Goal: Transaction & Acquisition: Purchase product/service

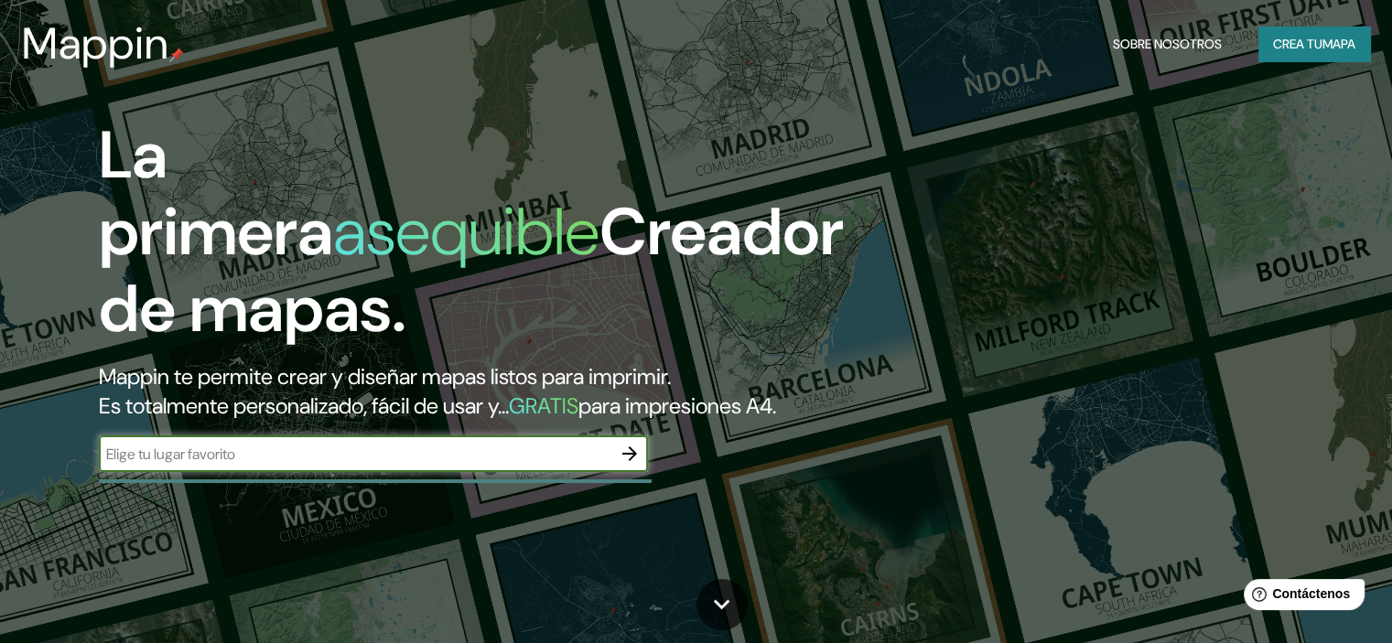
click at [213, 465] on input "text" at bounding box center [355, 454] width 512 height 21
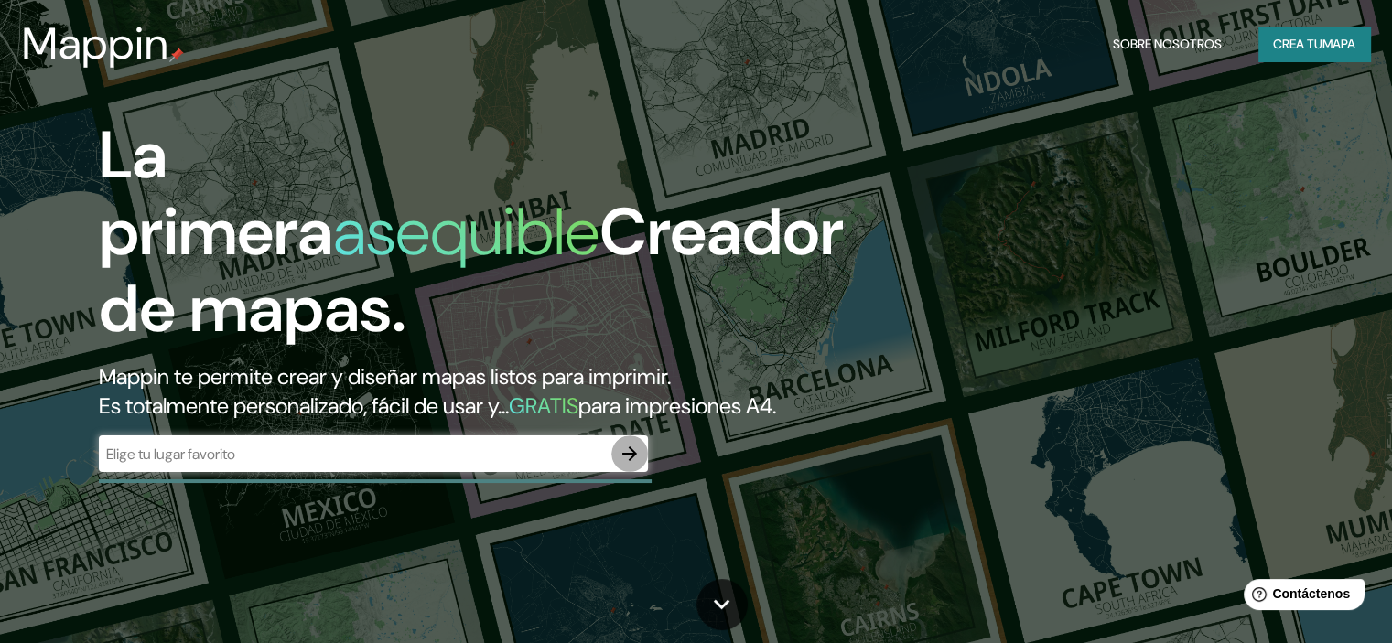
click at [631, 461] on icon "button" at bounding box center [629, 454] width 15 height 15
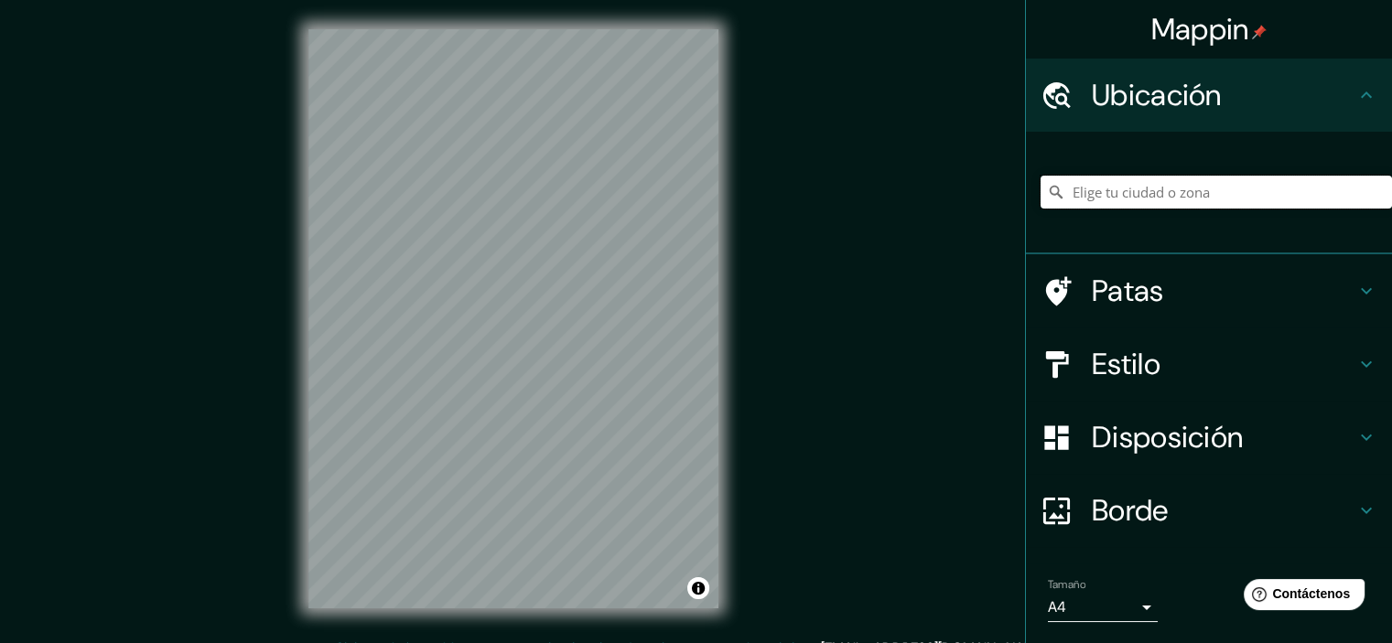
click at [1125, 200] on input "Elige tu ciudad o zona" at bounding box center [1215, 192] width 351 height 33
paste input "[PERSON_NAME] 27"
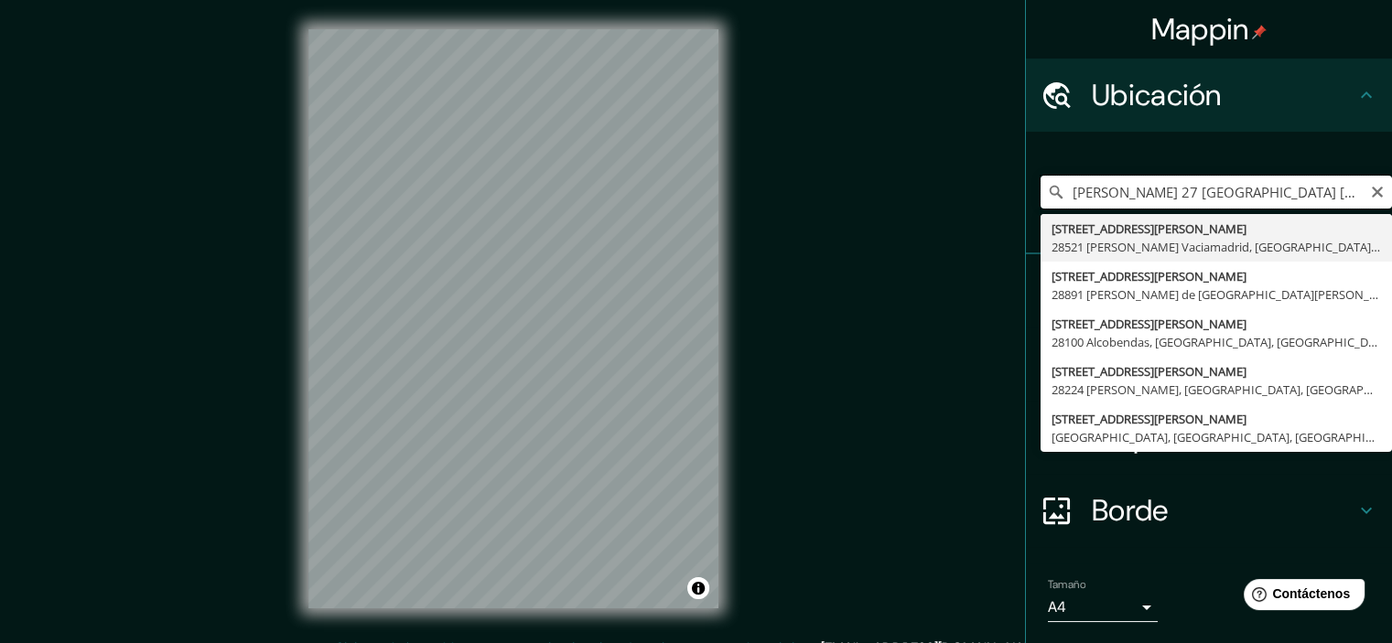
click at [1283, 177] on input "[PERSON_NAME] 27 [GEOGRAPHIC_DATA] [GEOGRAPHIC_DATA]" at bounding box center [1215, 192] width 351 height 33
click at [1179, 194] on input "[PERSON_NAME] 27 [GEOGRAPHIC_DATA] [GEOGRAPHIC_DATA]" at bounding box center [1215, 192] width 351 height 33
drag, startPoint x: 1202, startPoint y: 194, endPoint x: 1289, endPoint y: 191, distance: 87.0
click at [1289, 191] on input "[PERSON_NAME] 27 [GEOGRAPHIC_DATA] [GEOGRAPHIC_DATA]" at bounding box center [1215, 192] width 351 height 33
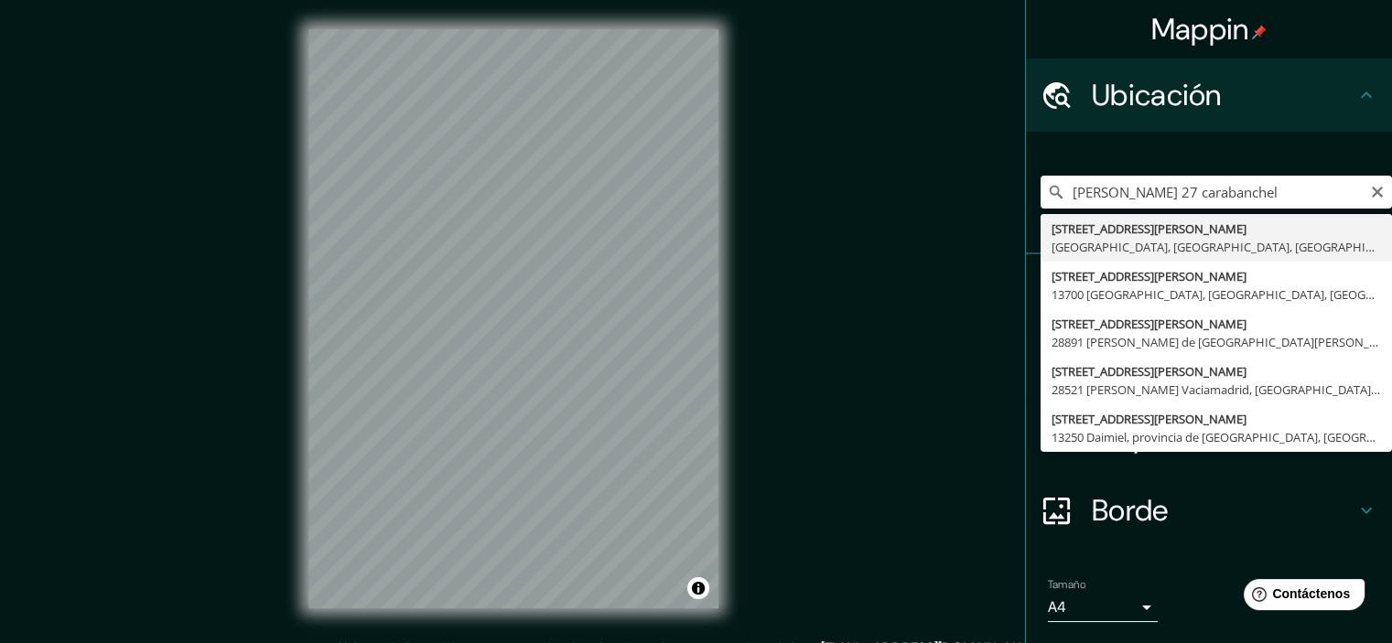
type input "[STREET_ADDRESS][PERSON_NAME]"
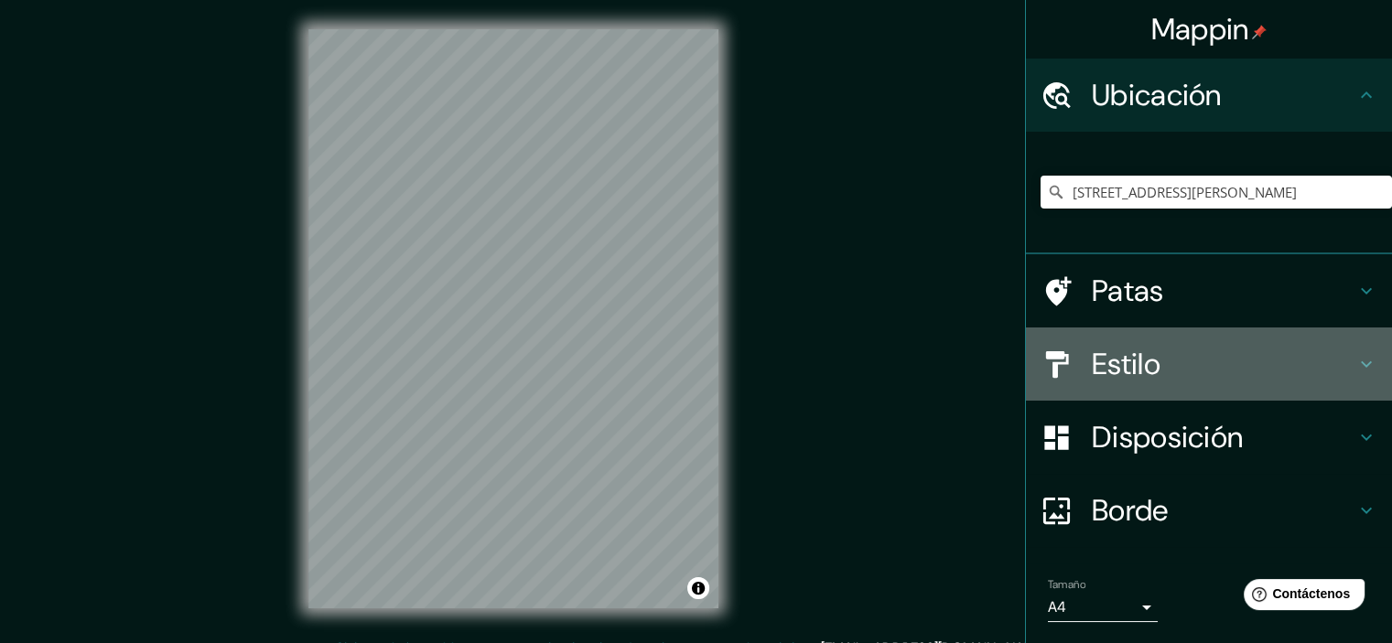
click at [1168, 354] on h4 "Estilo" at bounding box center [1224, 364] width 264 height 37
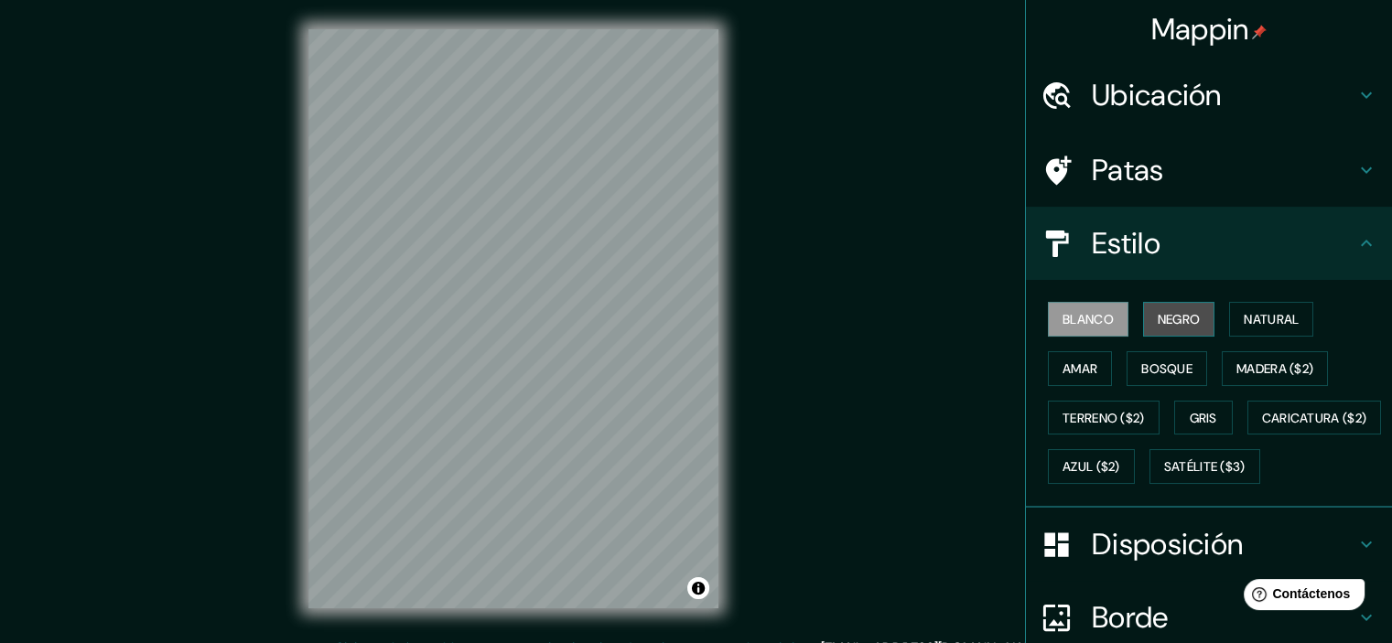
click at [1167, 307] on font "Negro" at bounding box center [1178, 319] width 43 height 24
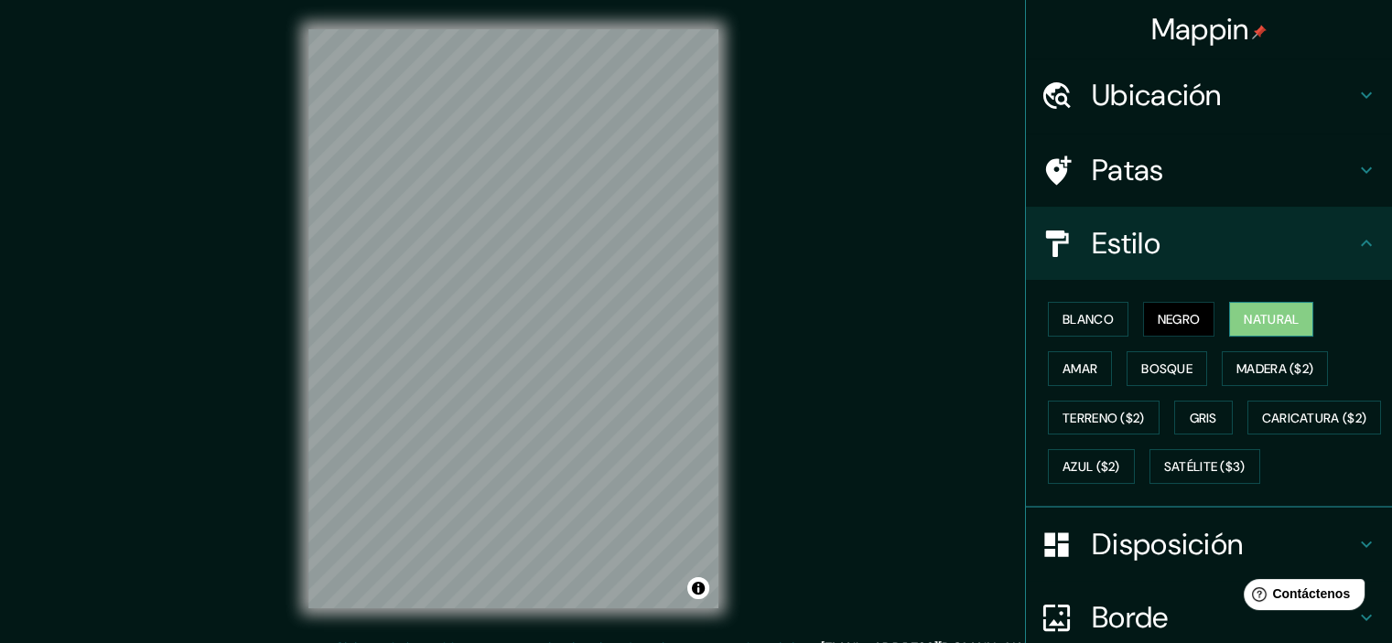
click at [1270, 323] on font "Natural" at bounding box center [1270, 319] width 55 height 16
click at [1026, 344] on div "Blanco Negro Natural Amar Bosque Madera ($2) Terreno ($2) Gris Caricatura ($2) …" at bounding box center [1209, 394] width 366 height 228
click at [1062, 358] on font "Amar" at bounding box center [1079, 369] width 35 height 24
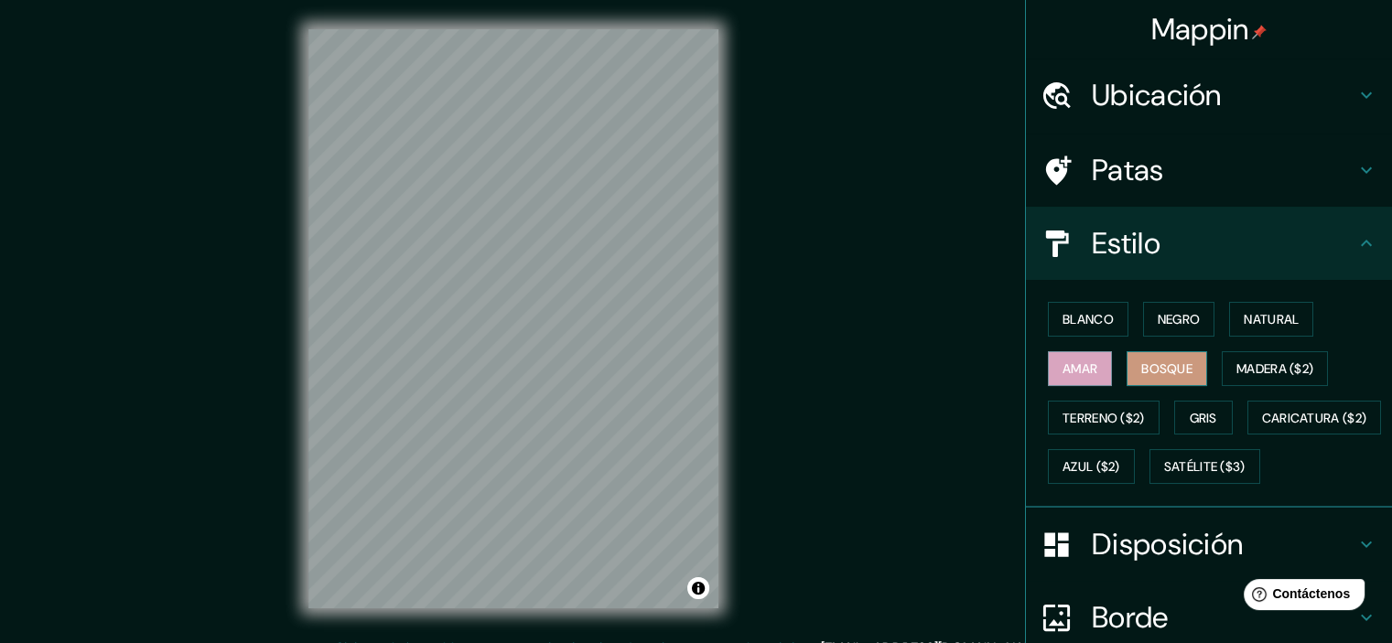
click at [1191, 372] on button "Bosque" at bounding box center [1166, 368] width 81 height 35
click at [1257, 374] on font "Madera ($2)" at bounding box center [1274, 369] width 77 height 16
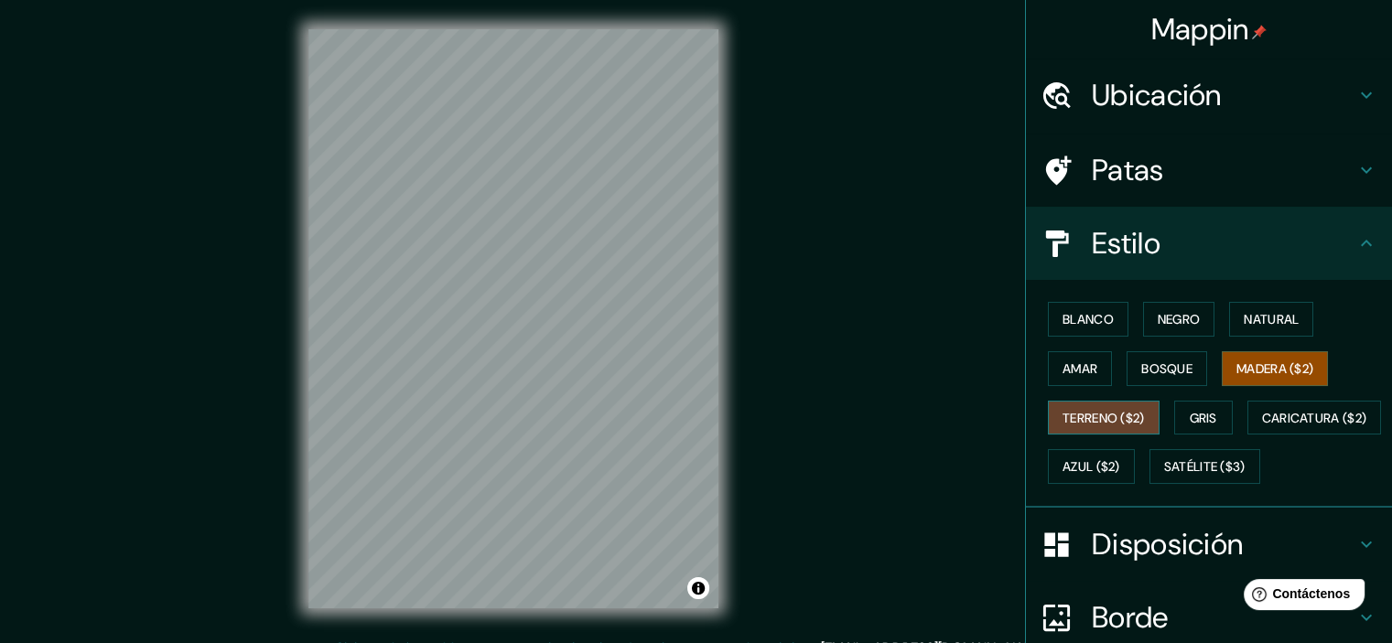
click at [1111, 418] on font "Terreno ($2)" at bounding box center [1103, 418] width 82 height 16
click at [1206, 420] on font "Gris" at bounding box center [1202, 418] width 27 height 16
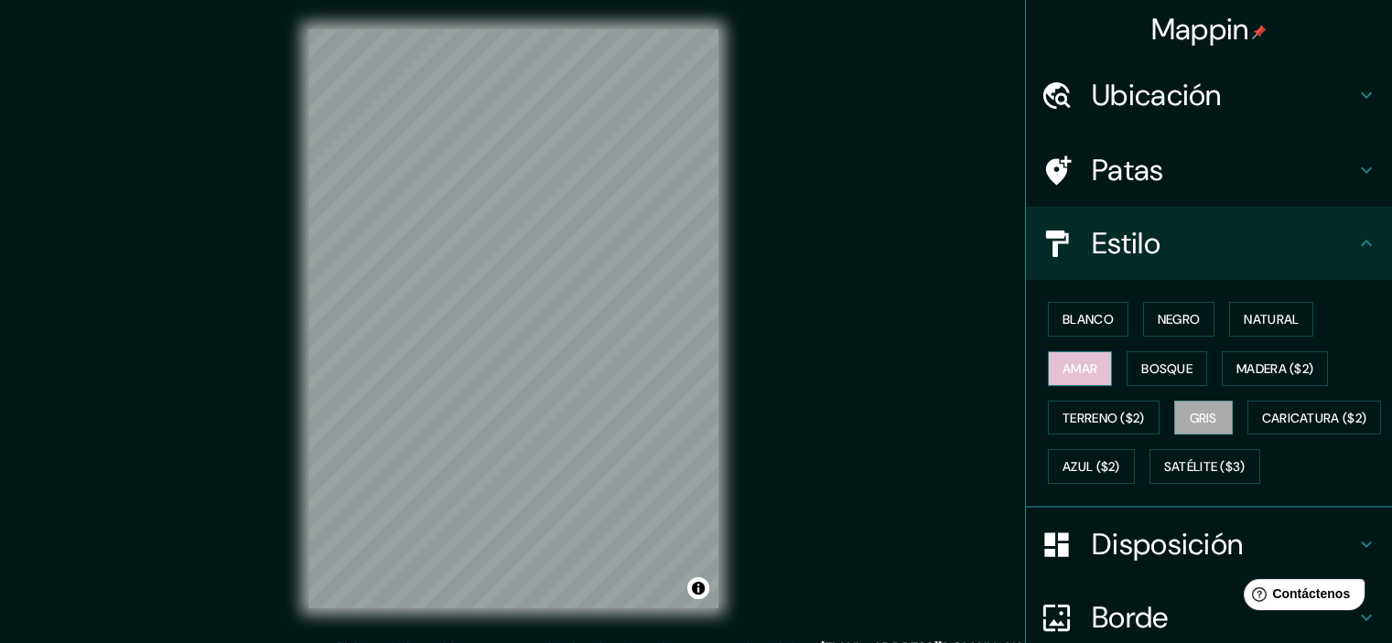
click at [1075, 370] on font "Amar" at bounding box center [1079, 369] width 35 height 16
click at [1184, 318] on font "Negro" at bounding box center [1178, 319] width 43 height 16
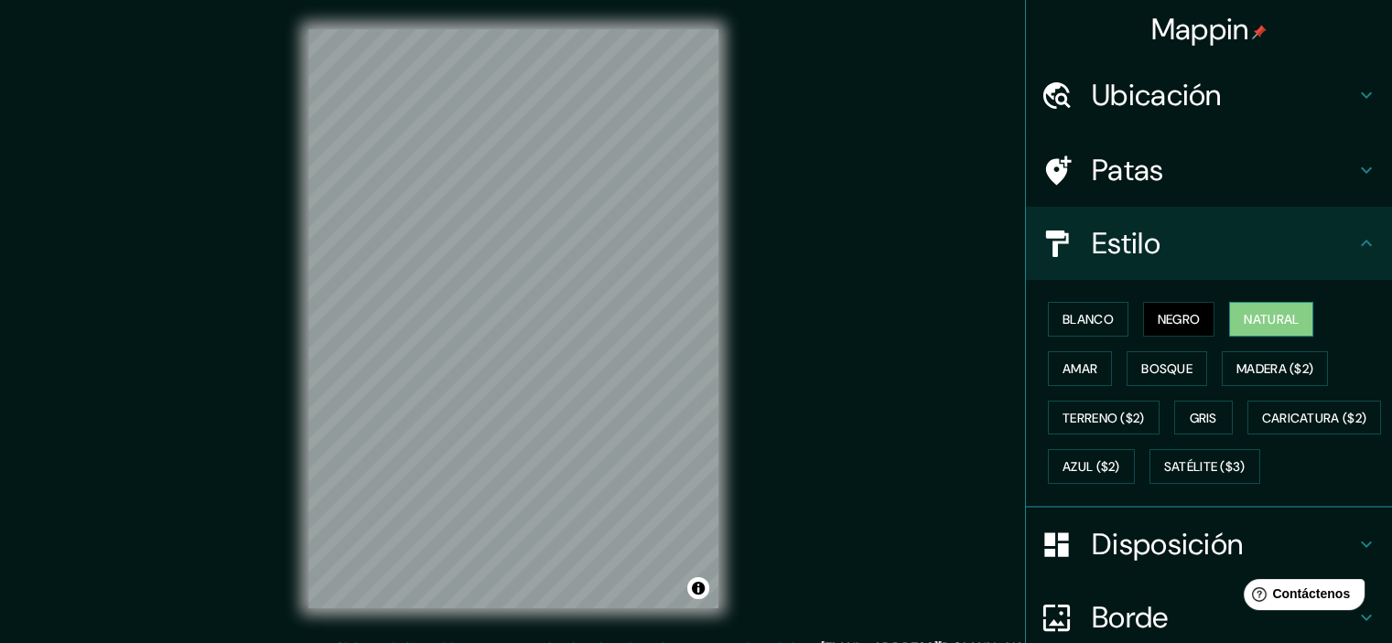
click at [1265, 311] on font "Natural" at bounding box center [1270, 319] width 55 height 16
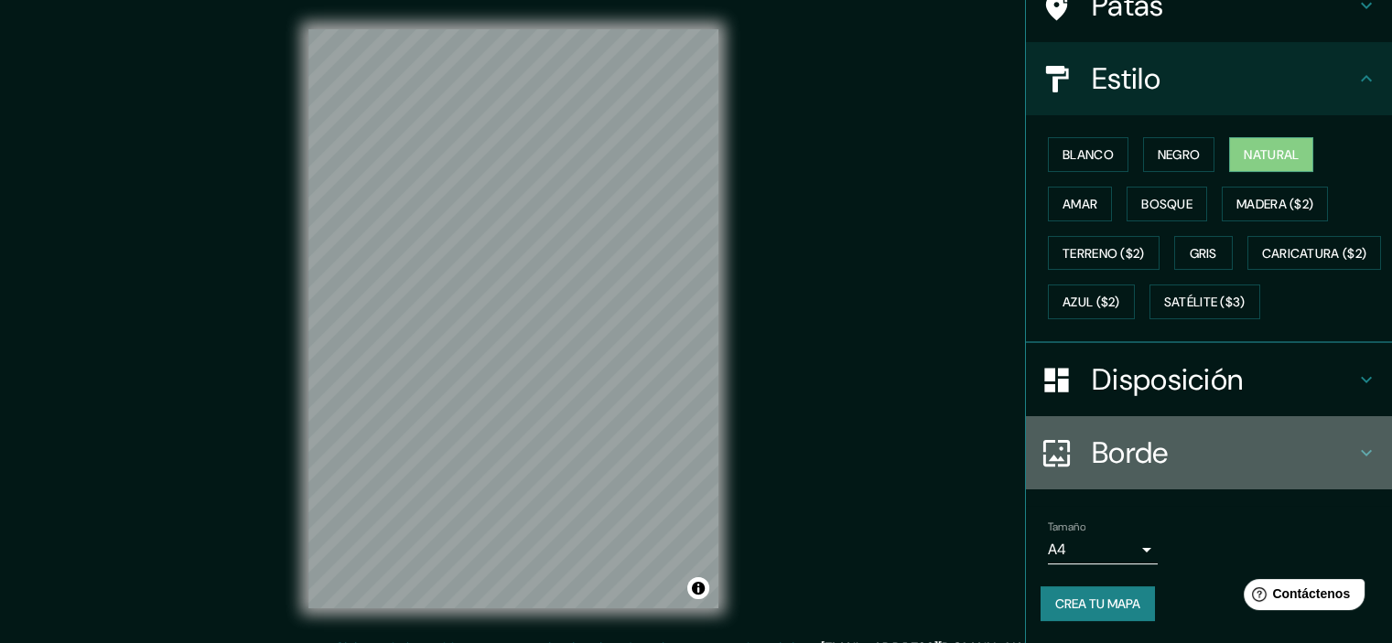
click at [1228, 469] on h4 "Borde" at bounding box center [1224, 453] width 264 height 37
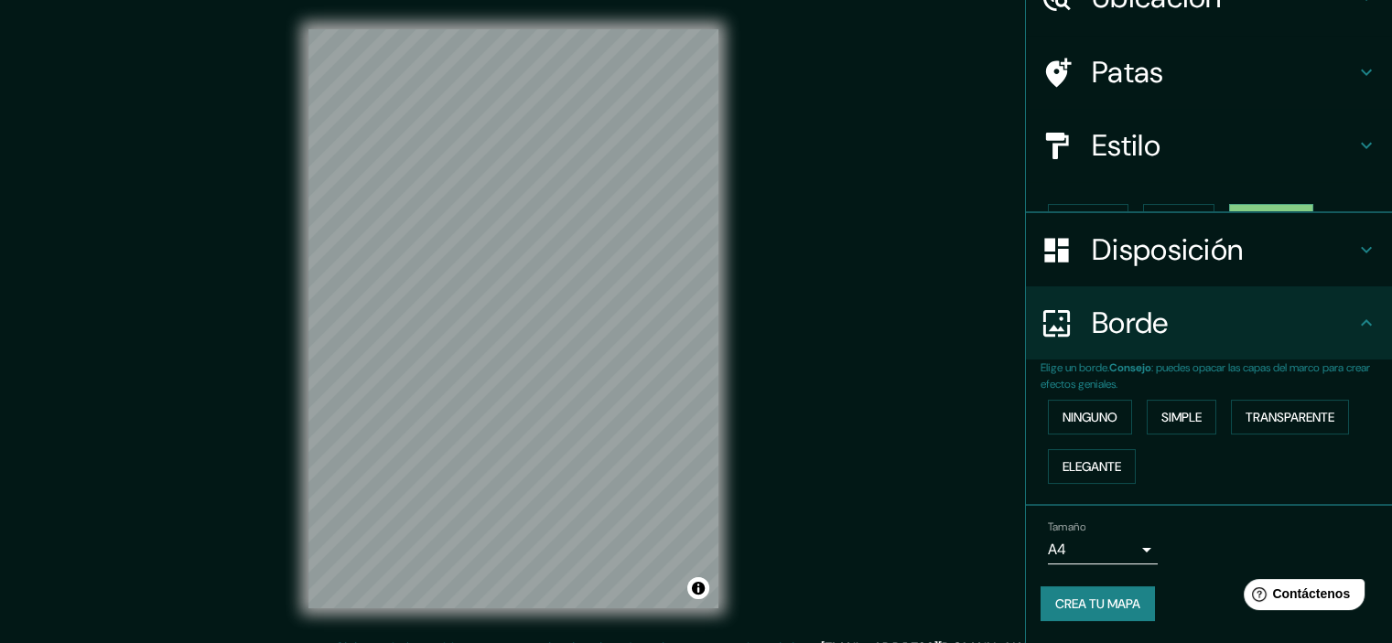
scroll to position [66, 0]
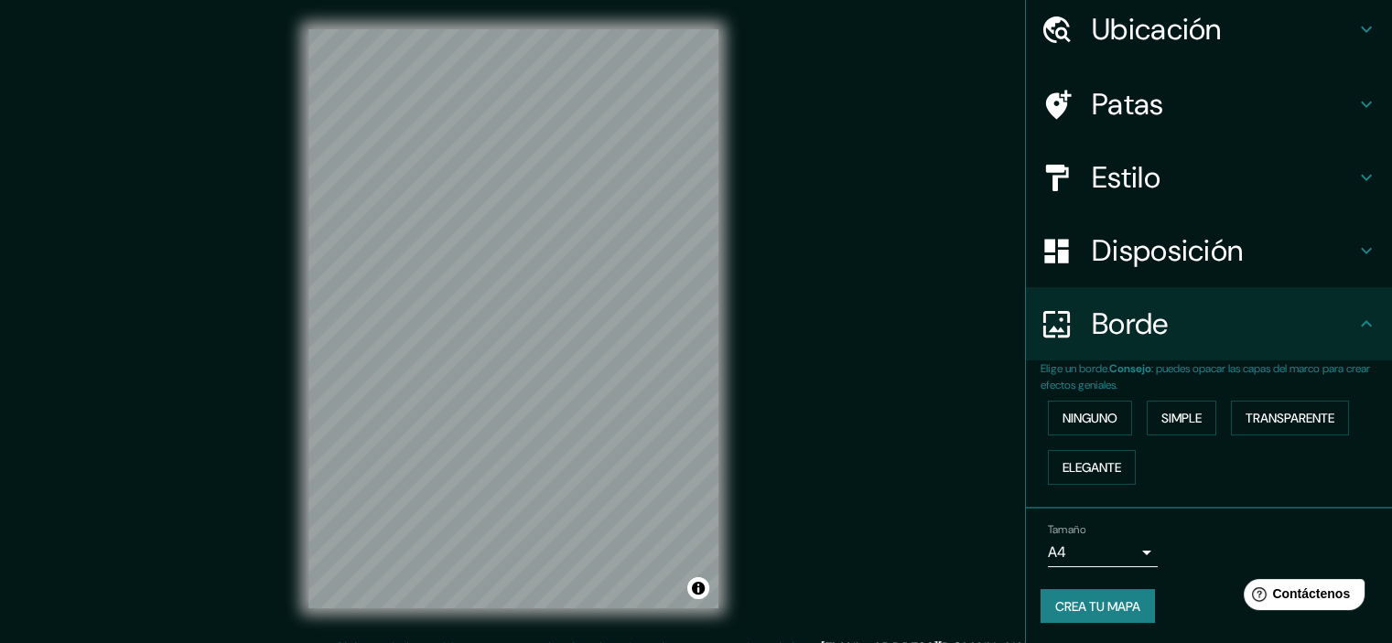
click at [1080, 398] on div "Ninguno Simple Transparente Elegante" at bounding box center [1215, 442] width 351 height 99
click at [1083, 420] on font "Ninguno" at bounding box center [1089, 418] width 55 height 16
drag, startPoint x: 1224, startPoint y: 439, endPoint x: 1195, endPoint y: 420, distance: 35.0
click at [1219, 436] on div "Ninguno Simple Transparente Elegante" at bounding box center [1215, 442] width 351 height 99
click at [1195, 420] on button "Simple" at bounding box center [1181, 418] width 70 height 35
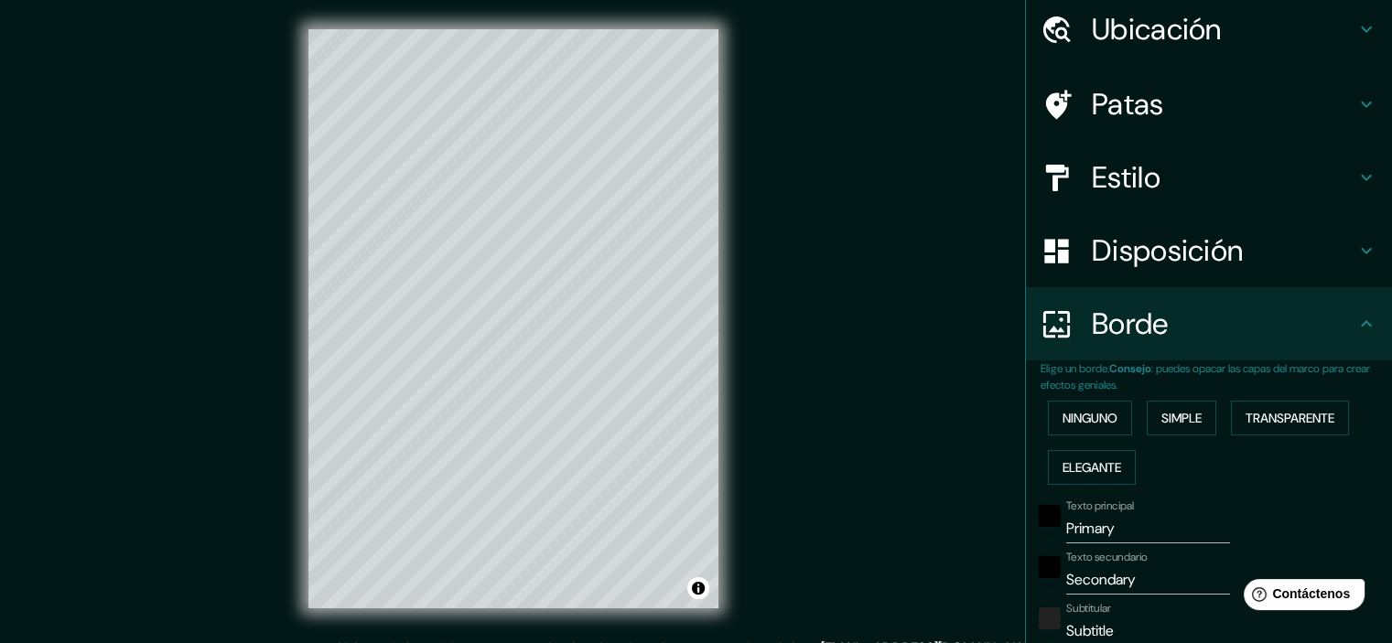
click at [1071, 399] on div "Ninguno Simple Transparente Elegante" at bounding box center [1215, 442] width 351 height 99
click at [1082, 417] on font "Ninguno" at bounding box center [1089, 418] width 55 height 16
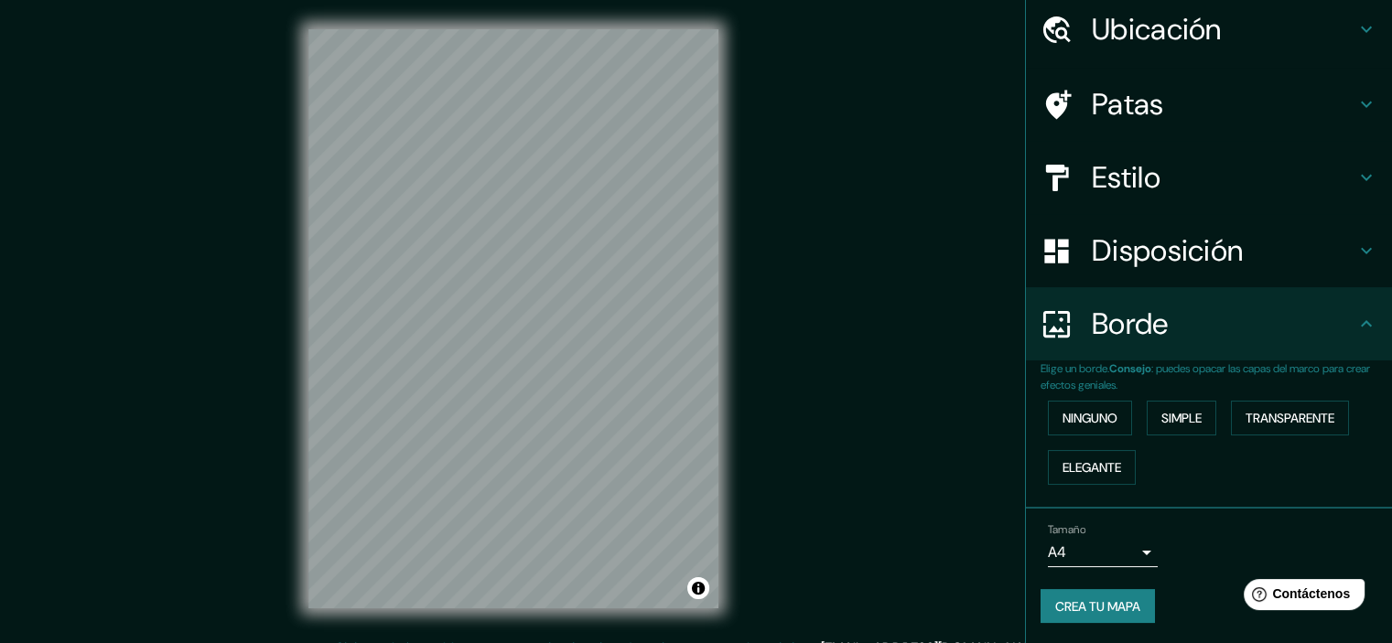
click at [1173, 328] on h4 "Borde" at bounding box center [1224, 324] width 264 height 37
click at [1213, 242] on font "Disposición" at bounding box center [1167, 250] width 151 height 38
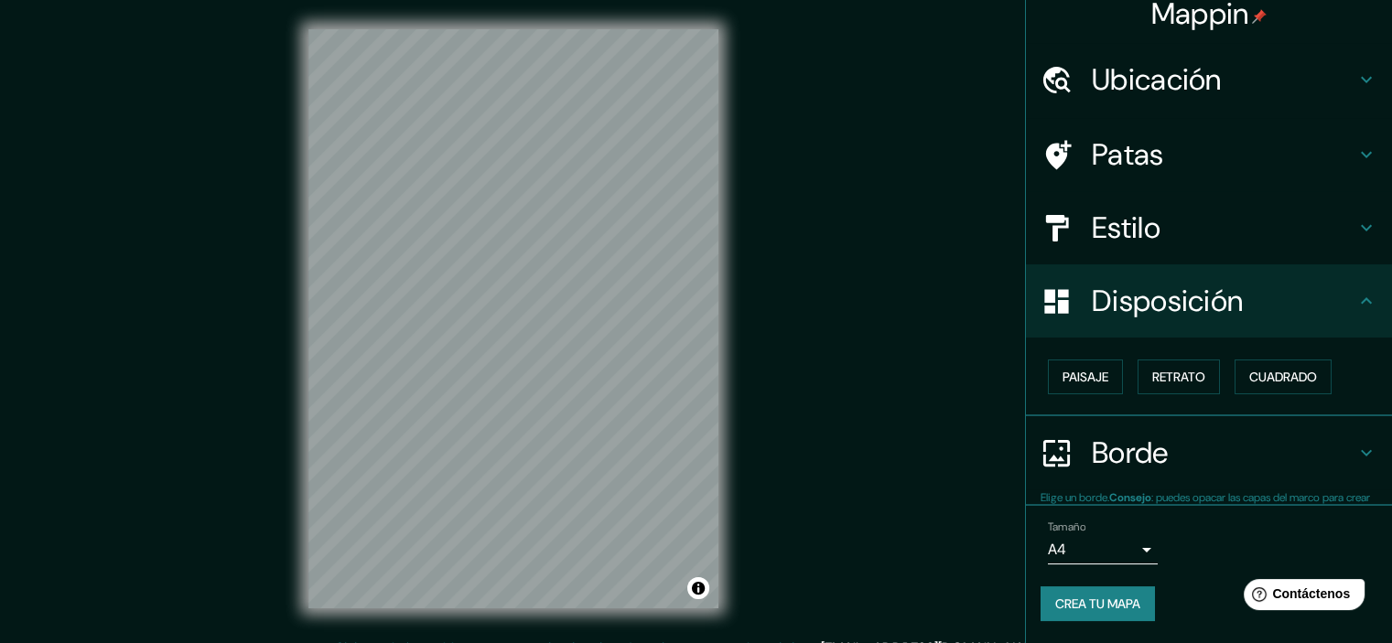
scroll to position [16, 0]
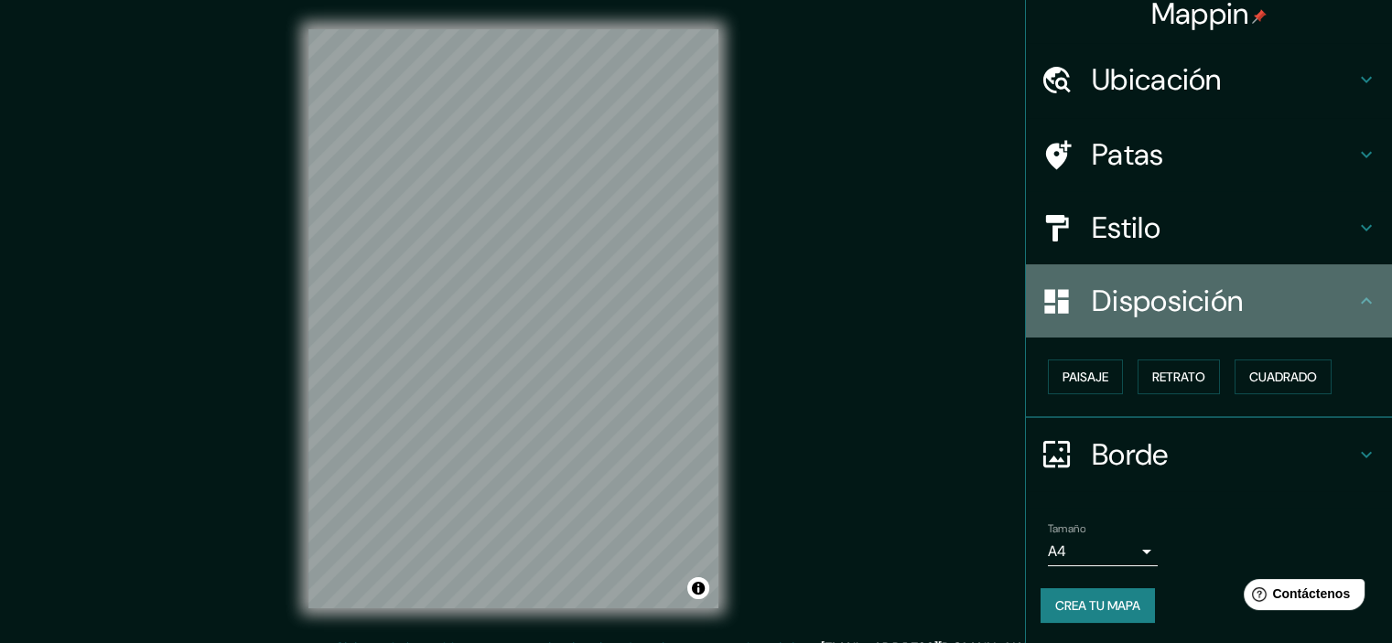
click at [1221, 303] on font "Disposición" at bounding box center [1167, 301] width 151 height 38
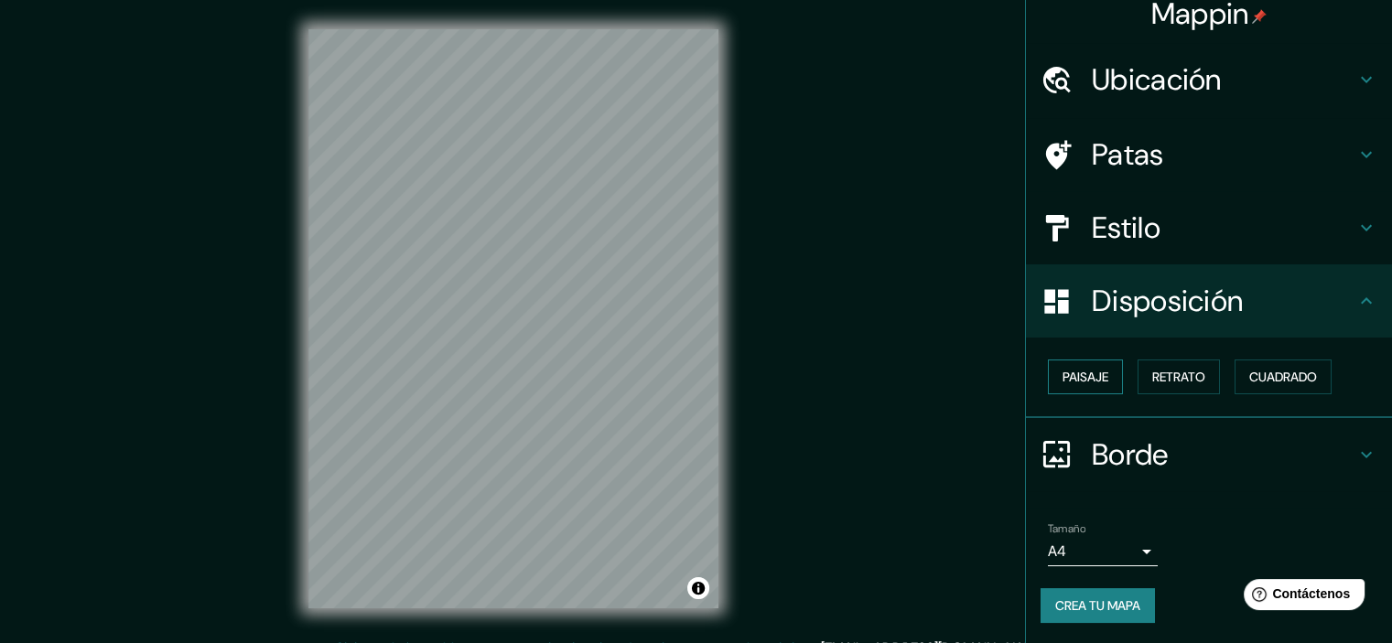
click at [1072, 371] on font "Paisaje" at bounding box center [1085, 377] width 46 height 16
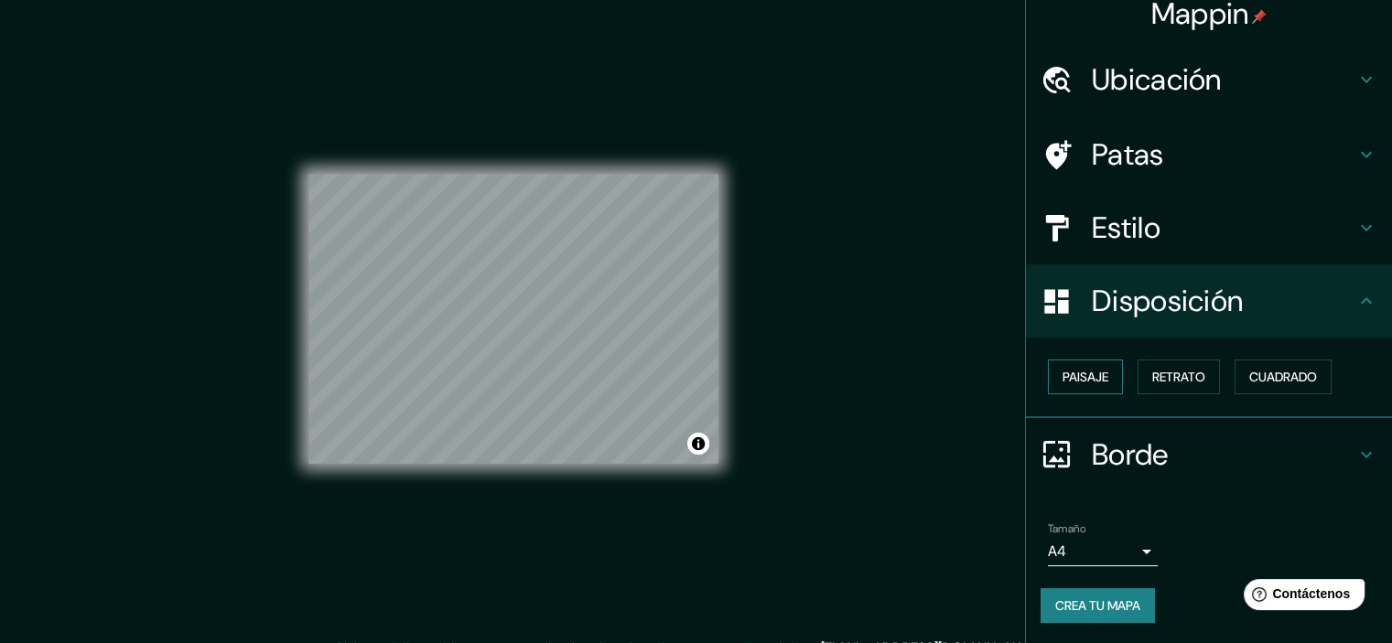
click at [1072, 371] on font "Paisaje" at bounding box center [1085, 377] width 46 height 16
click at [1068, 385] on font "Paisaje" at bounding box center [1085, 377] width 46 height 24
click at [1306, 371] on font "Cuadrado" at bounding box center [1283, 377] width 68 height 16
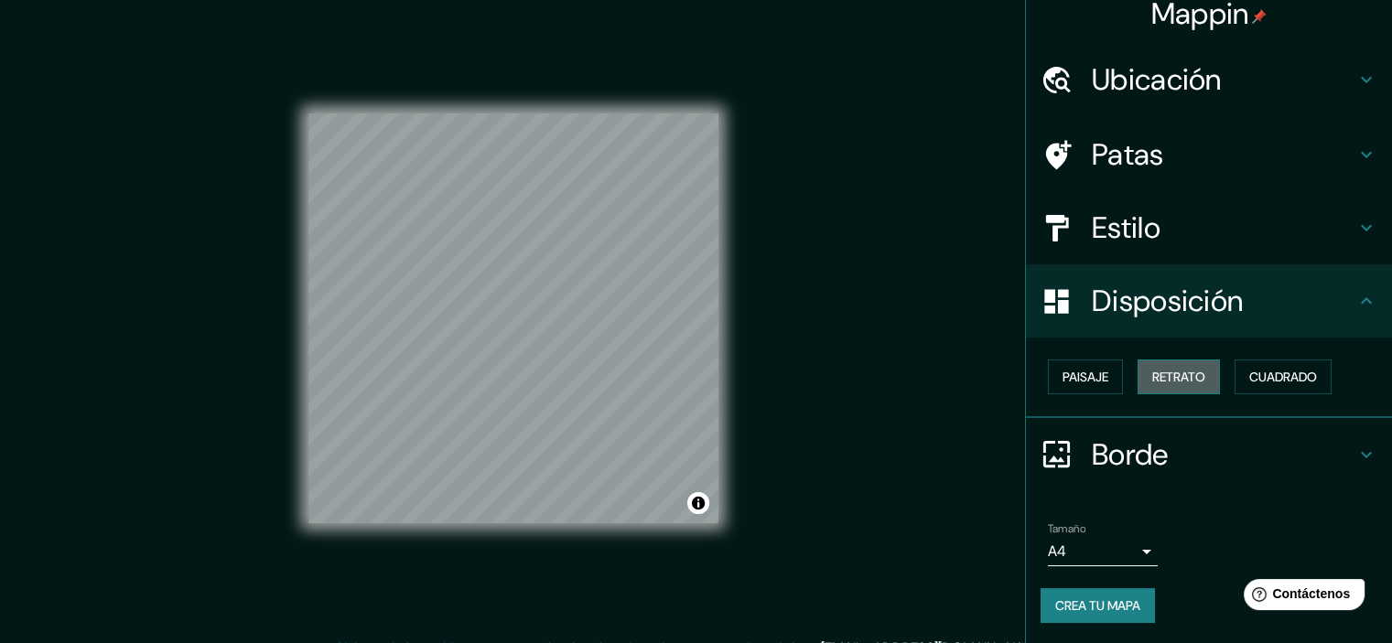
click at [1192, 382] on font "Retrato" at bounding box center [1178, 377] width 53 height 16
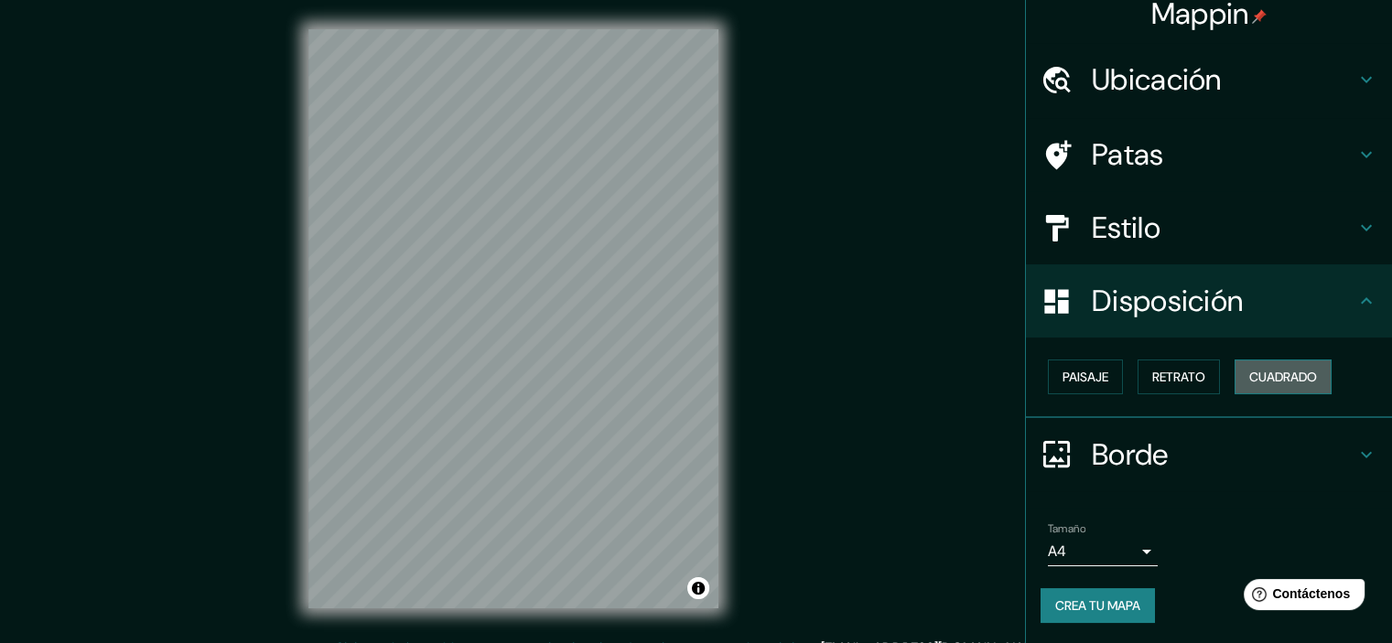
click at [1274, 373] on font "Cuadrado" at bounding box center [1283, 377] width 68 height 16
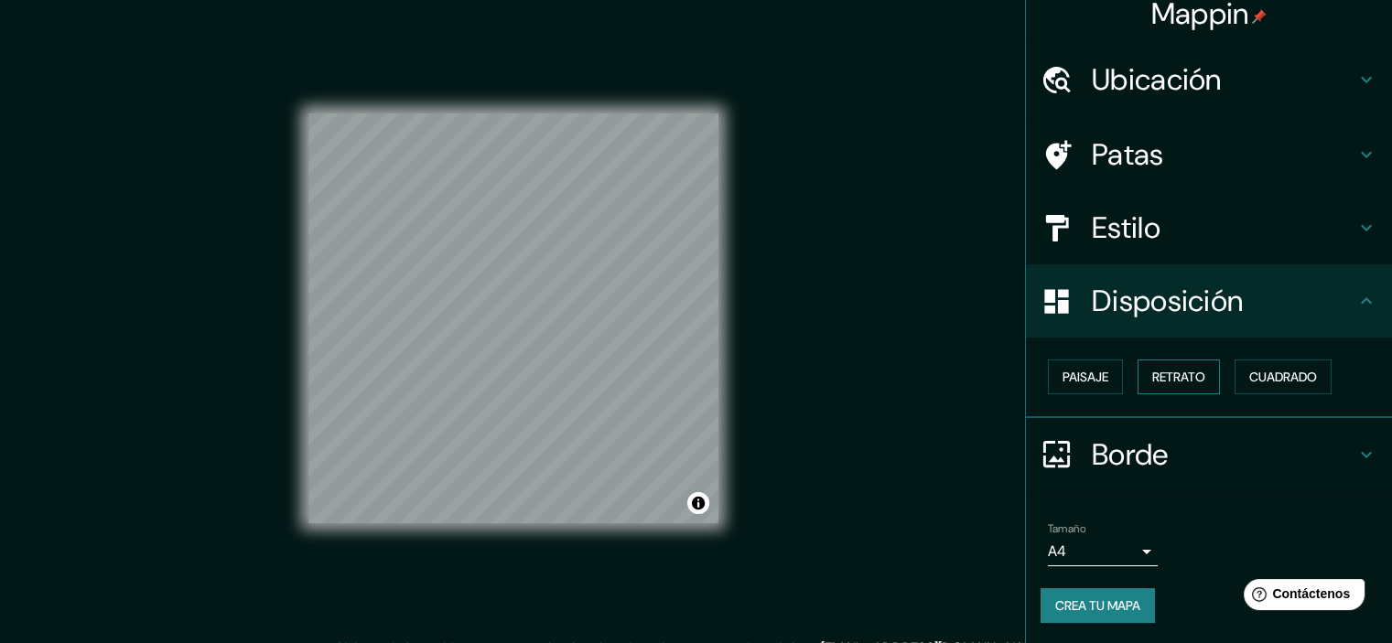
click at [1173, 373] on font "Retrato" at bounding box center [1178, 377] width 53 height 16
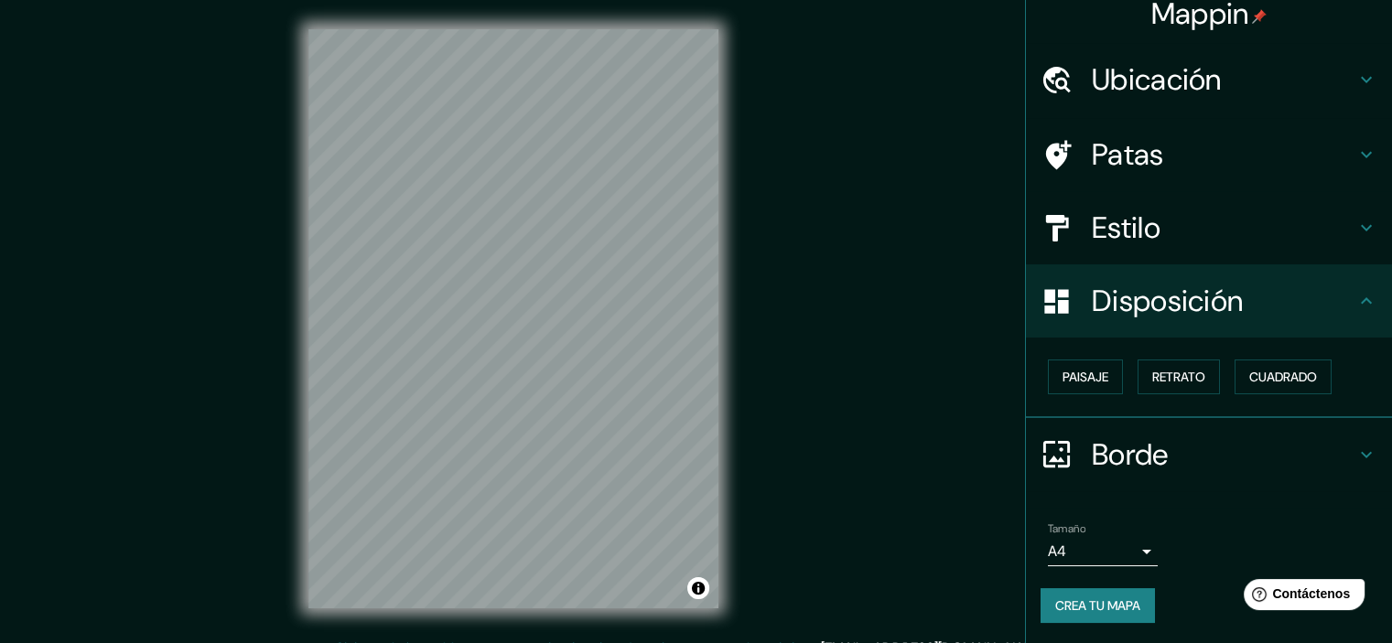
click at [1144, 206] on div "Estilo" at bounding box center [1209, 227] width 366 height 73
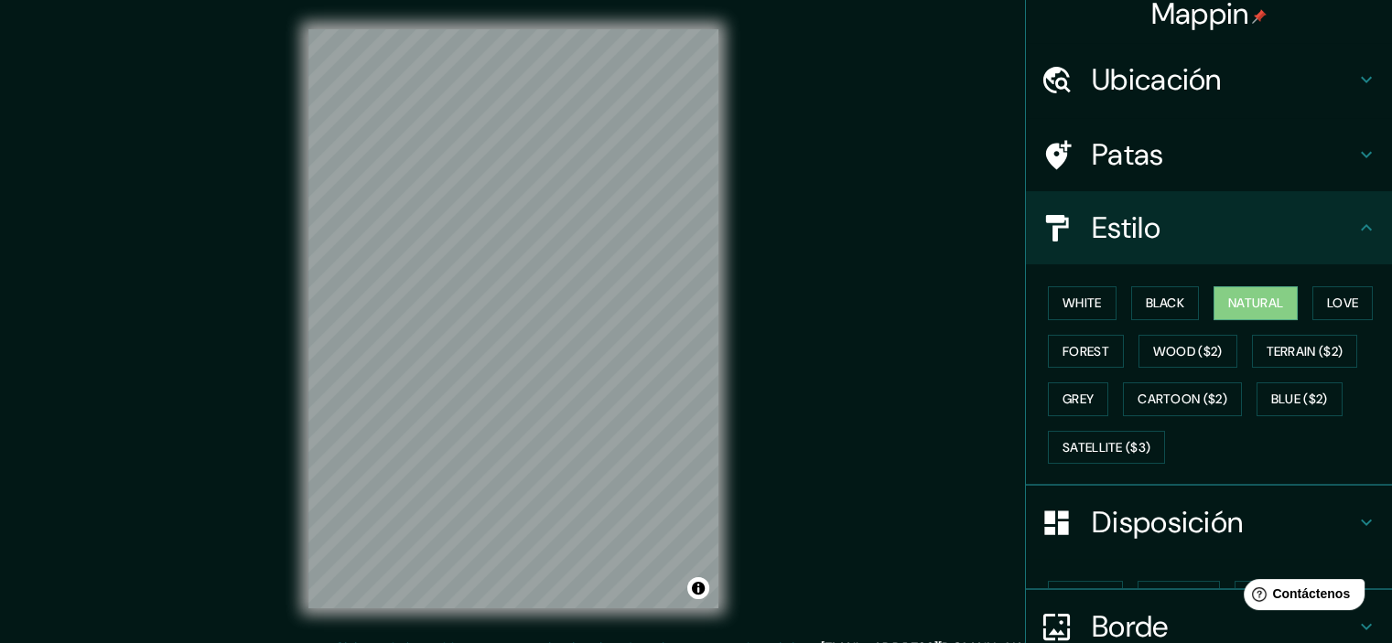
click at [1144, 167] on font "Patas" at bounding box center [1128, 154] width 72 height 38
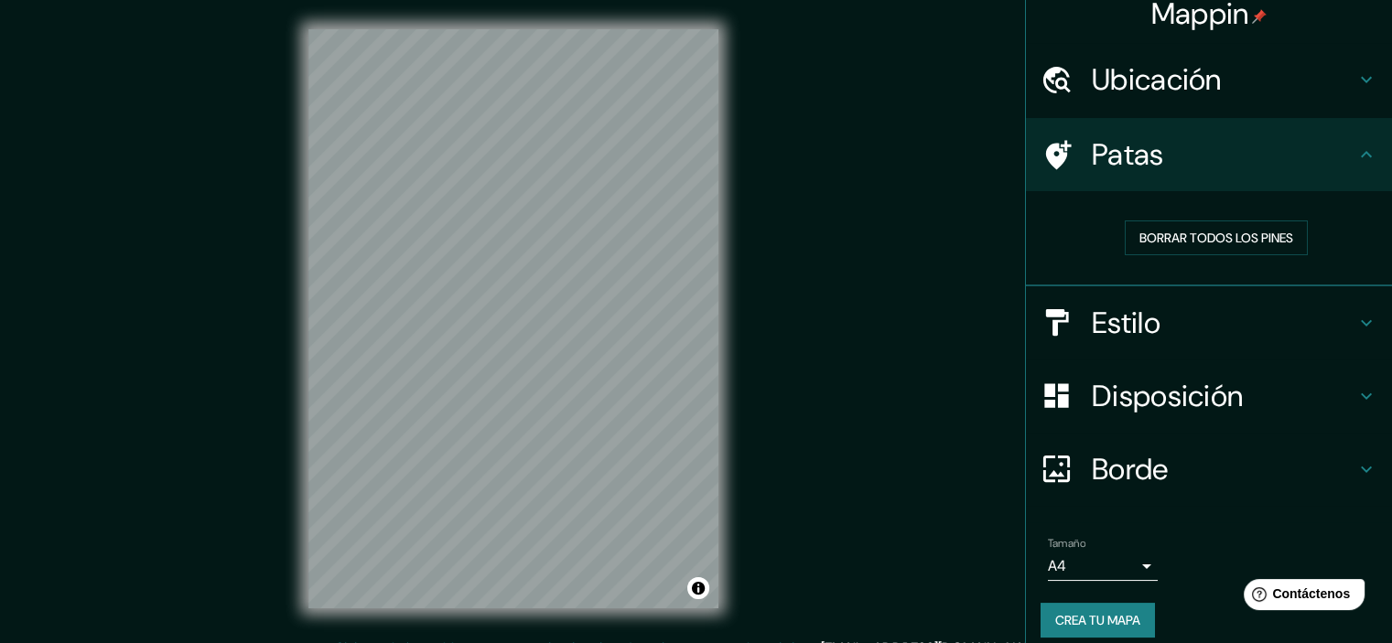
click at [1144, 167] on font "Patas" at bounding box center [1128, 154] width 72 height 38
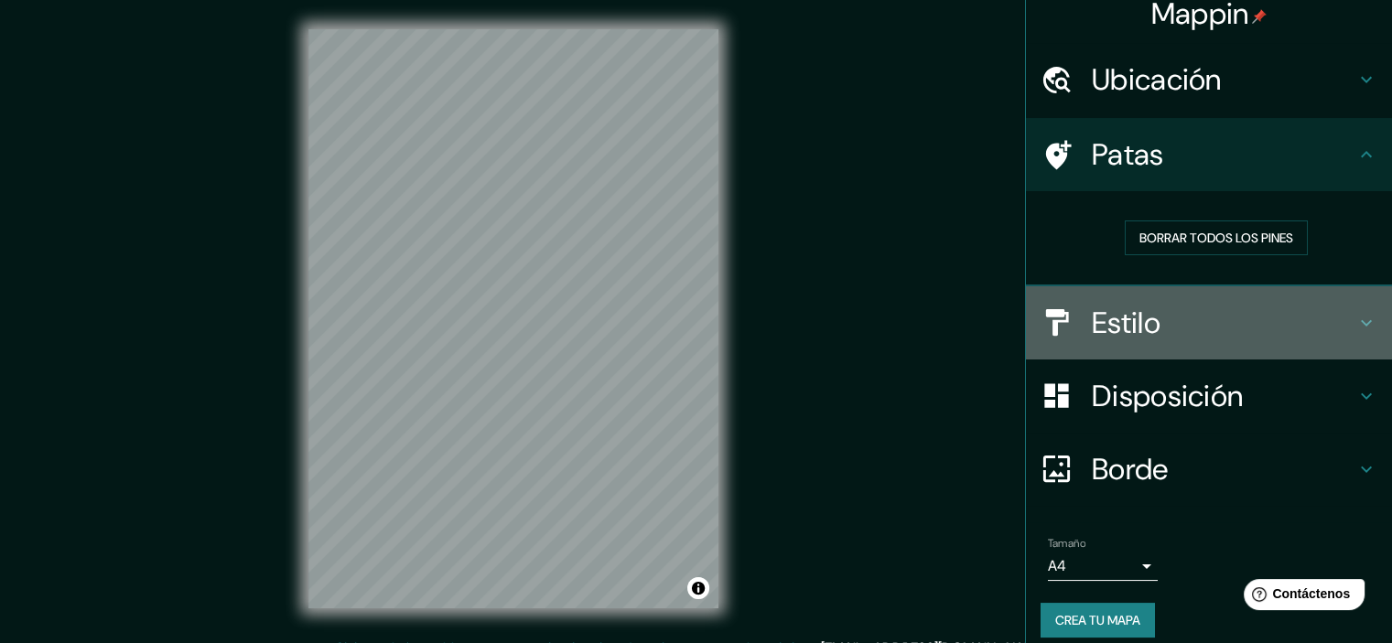
click at [1276, 330] on h4 "Estilo" at bounding box center [1224, 323] width 264 height 37
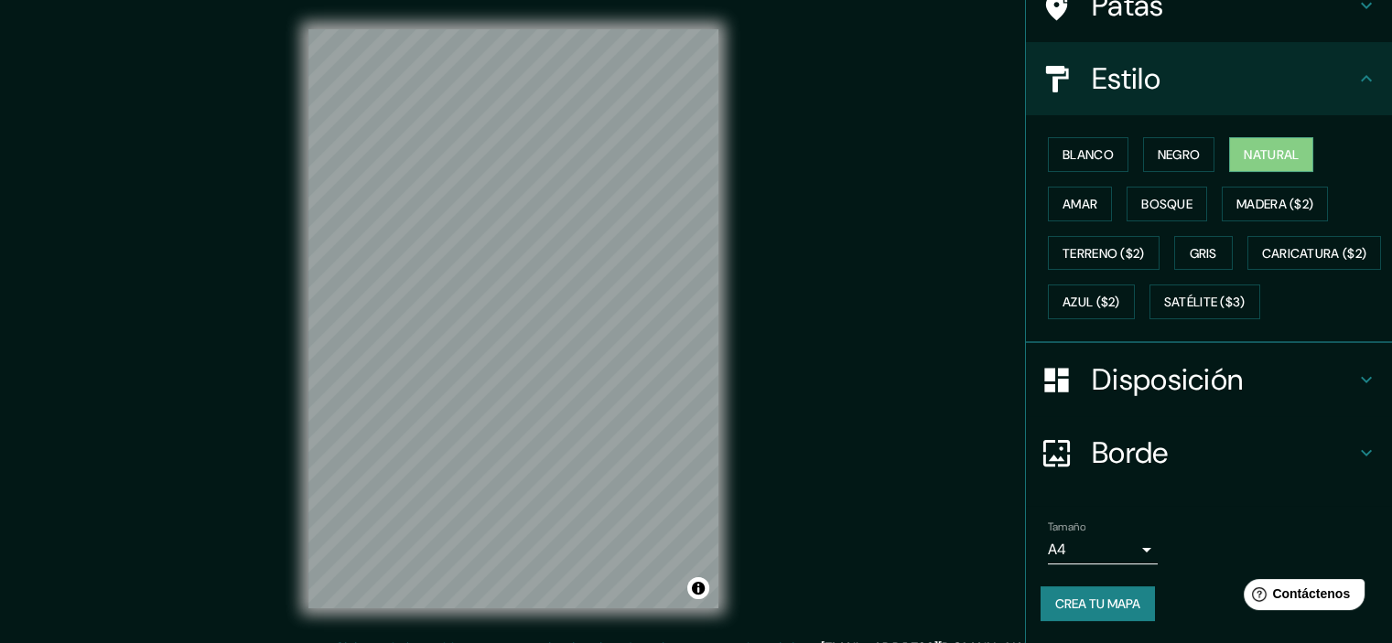
scroll to position [210, 0]
click at [1111, 548] on body "Mappin Ubicación [STREET_ADDRESS][PERSON_NAME] Patas Estilo Blanco Negro Natura…" at bounding box center [696, 321] width 1392 height 643
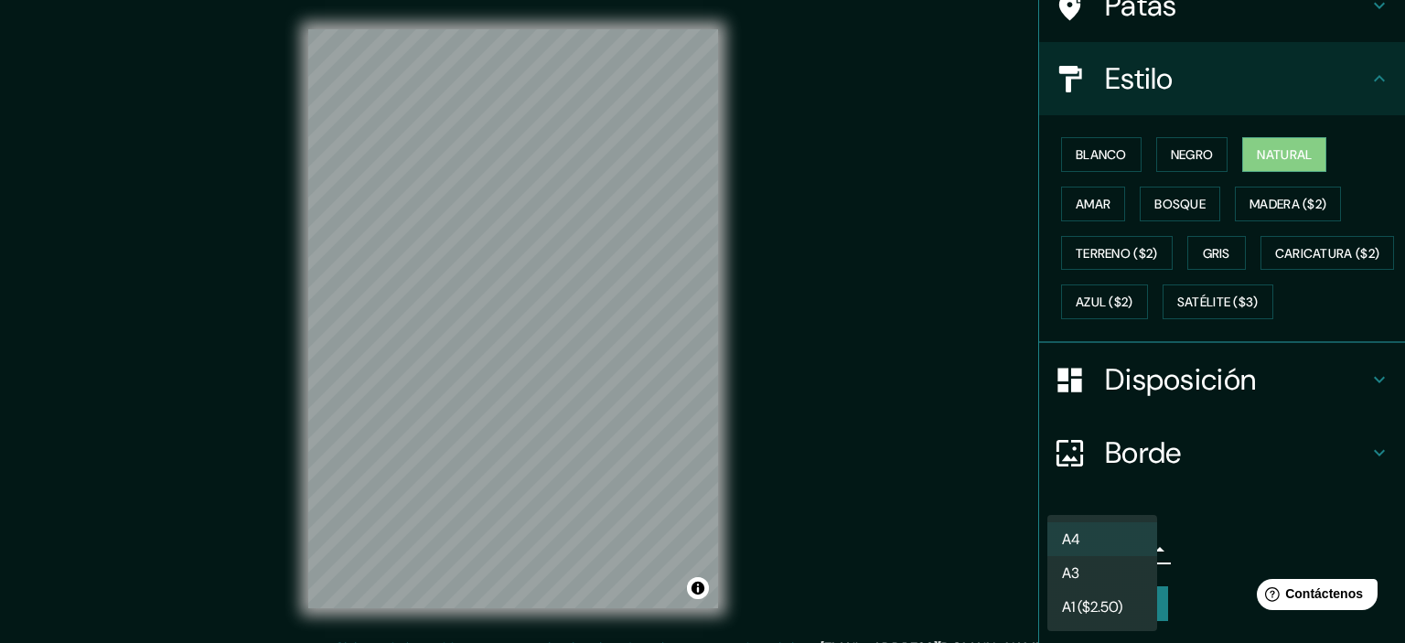
click at [1116, 568] on li "A3" at bounding box center [1103, 573] width 110 height 34
type input "a4"
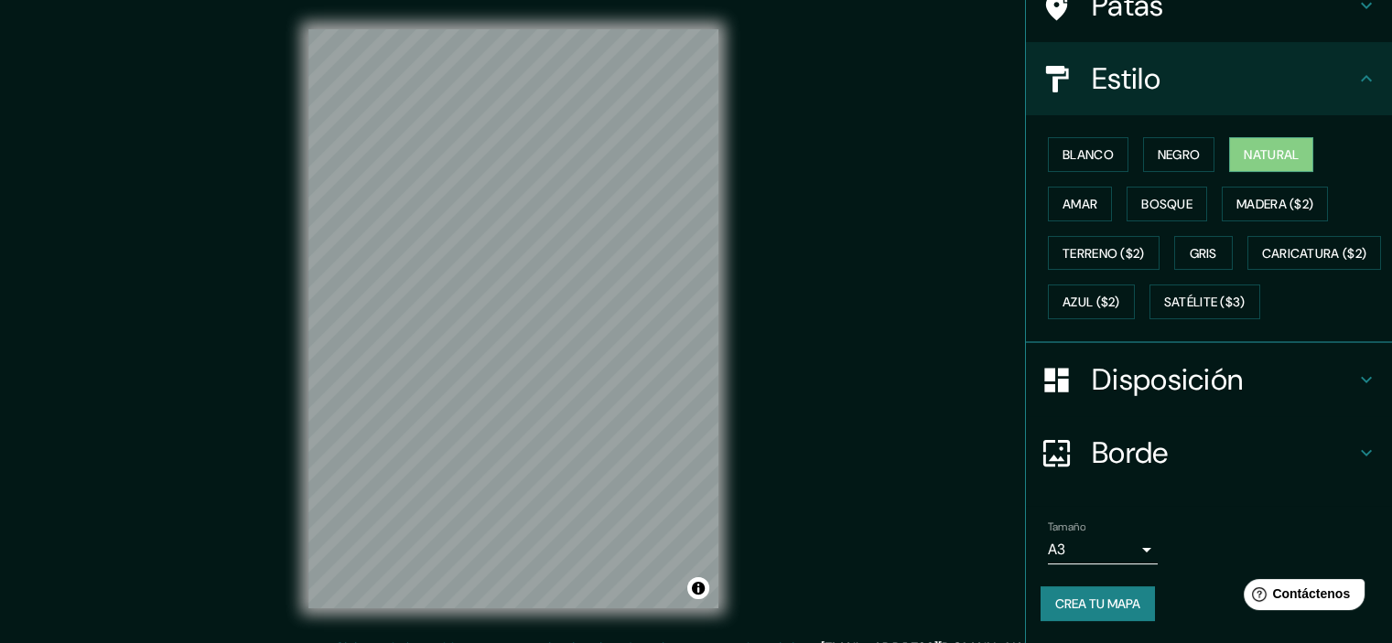
scroll to position [1, 0]
